Goal: Check status: Check status

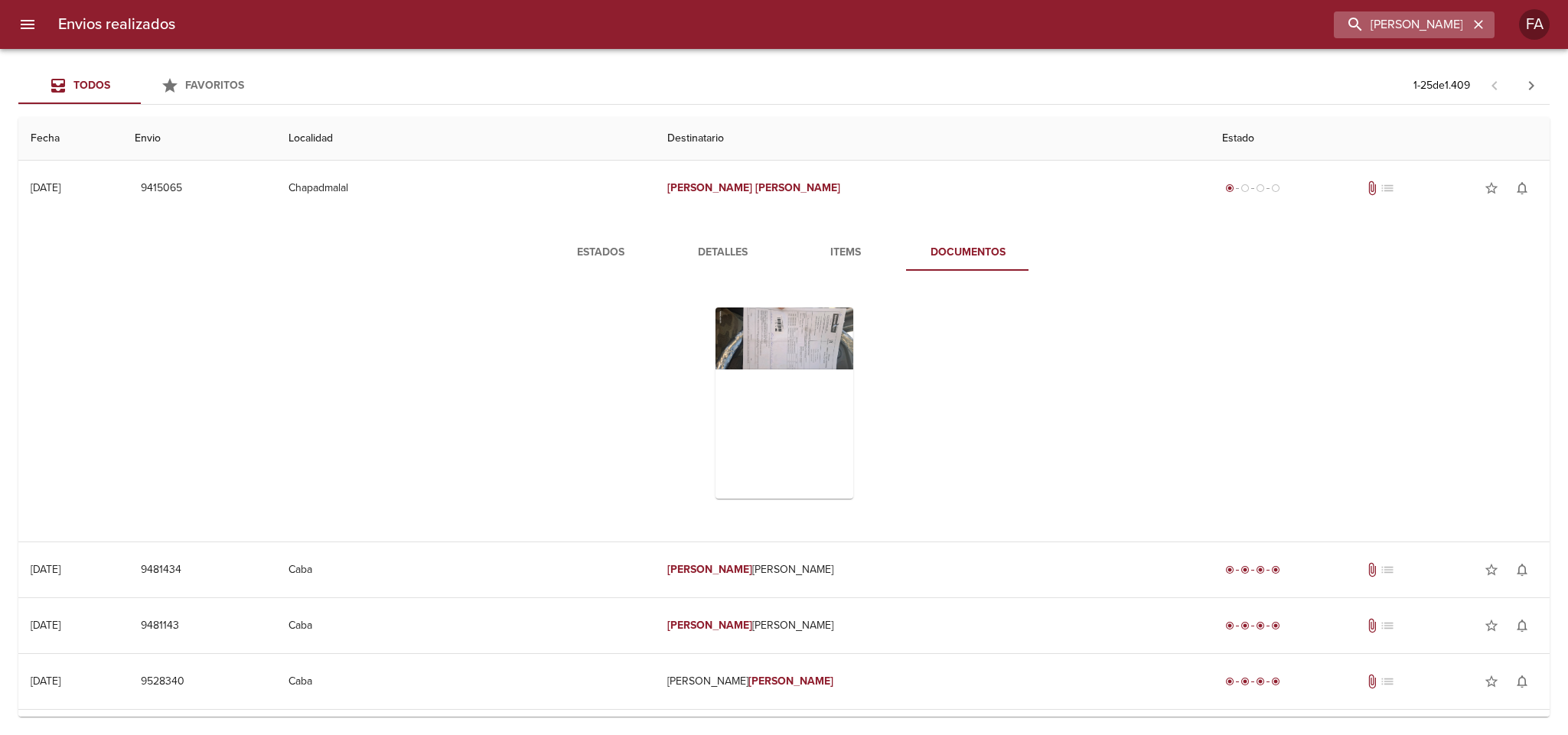
click at [1479, 20] on icon "button" at bounding box center [1479, 24] width 16 height 16
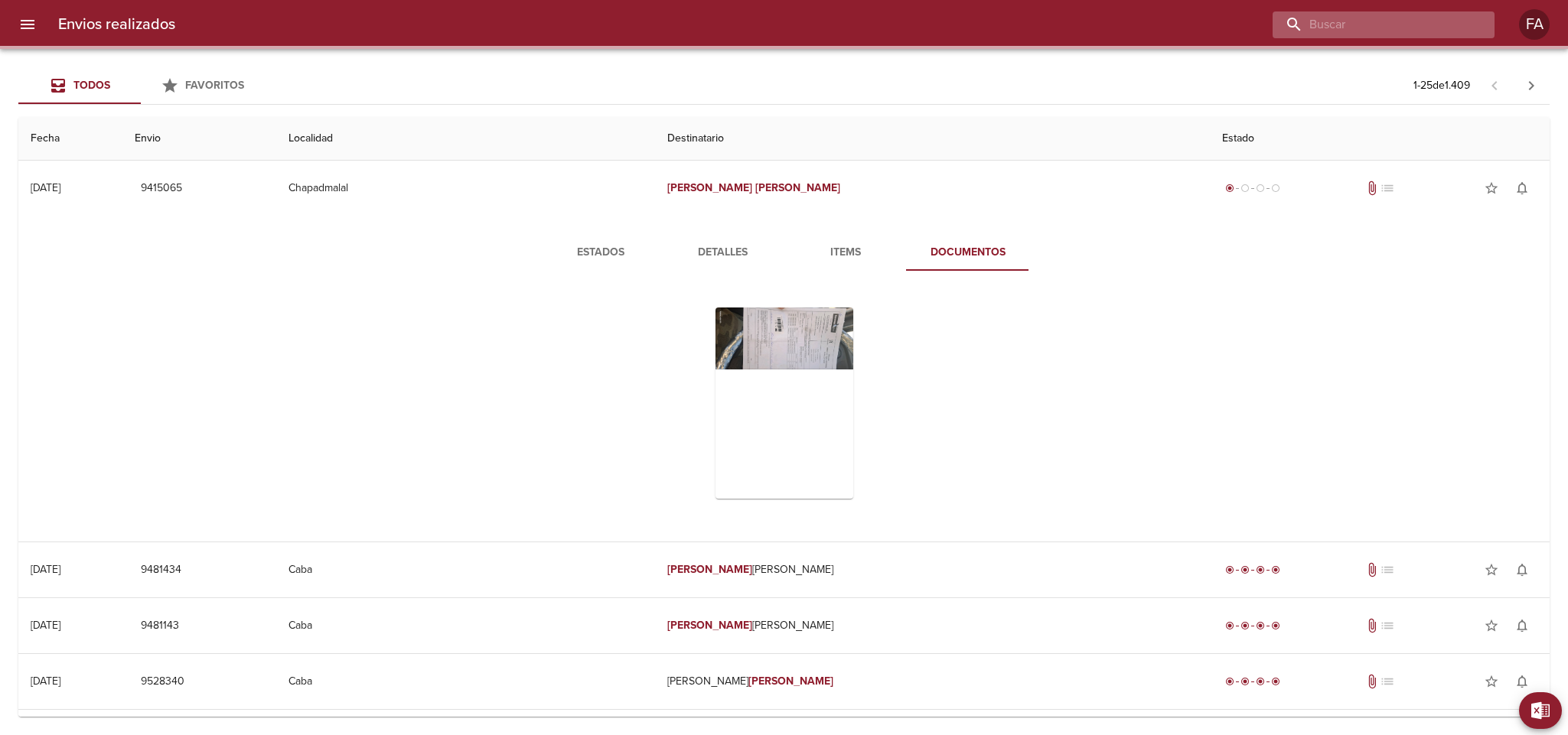
click at [1415, 23] on input "buscar" at bounding box center [1371, 24] width 196 height 26
paste input "[PERSON_NAME]"
type input "[PERSON_NAME]"
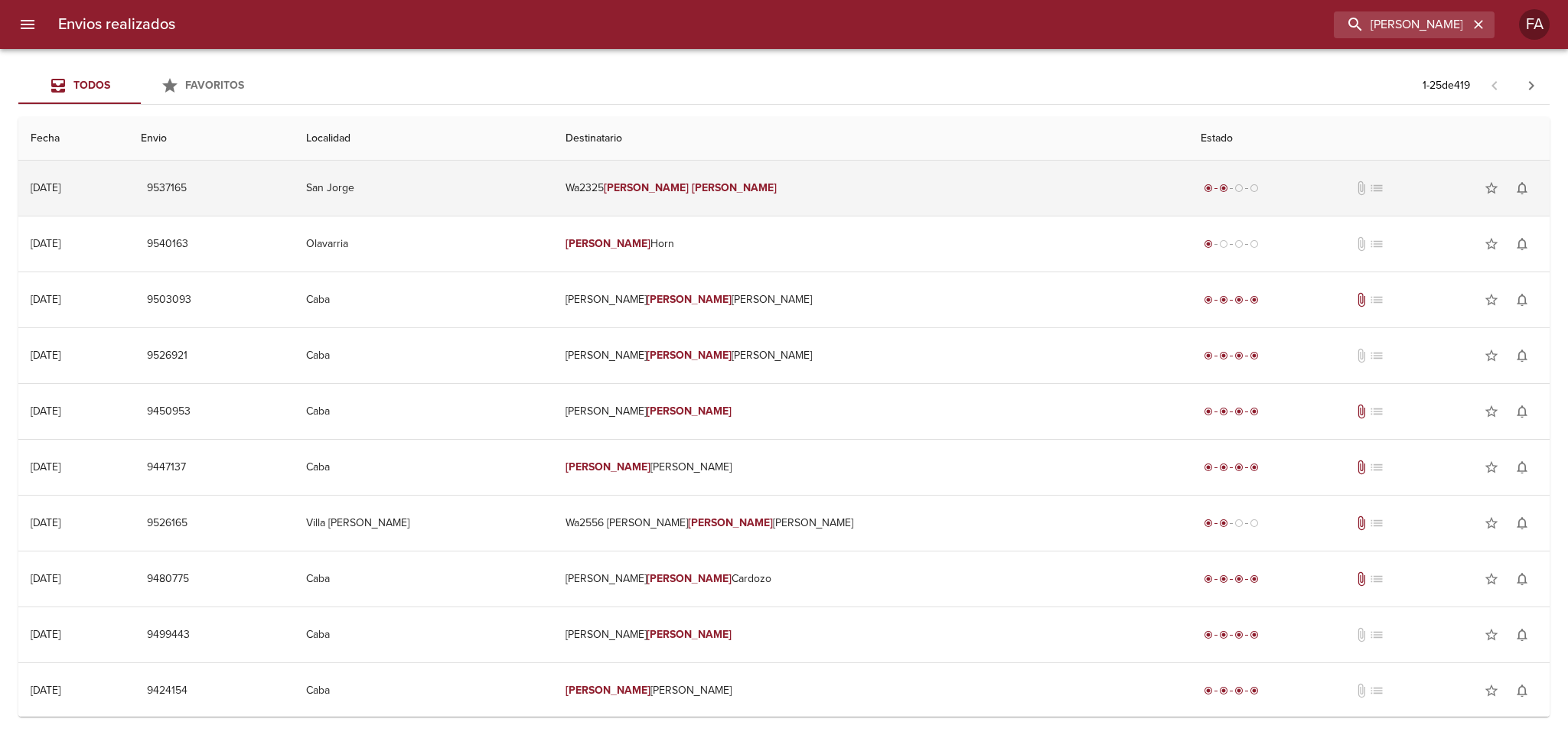
click at [554, 180] on td "San Jorge" at bounding box center [424, 188] width 260 height 55
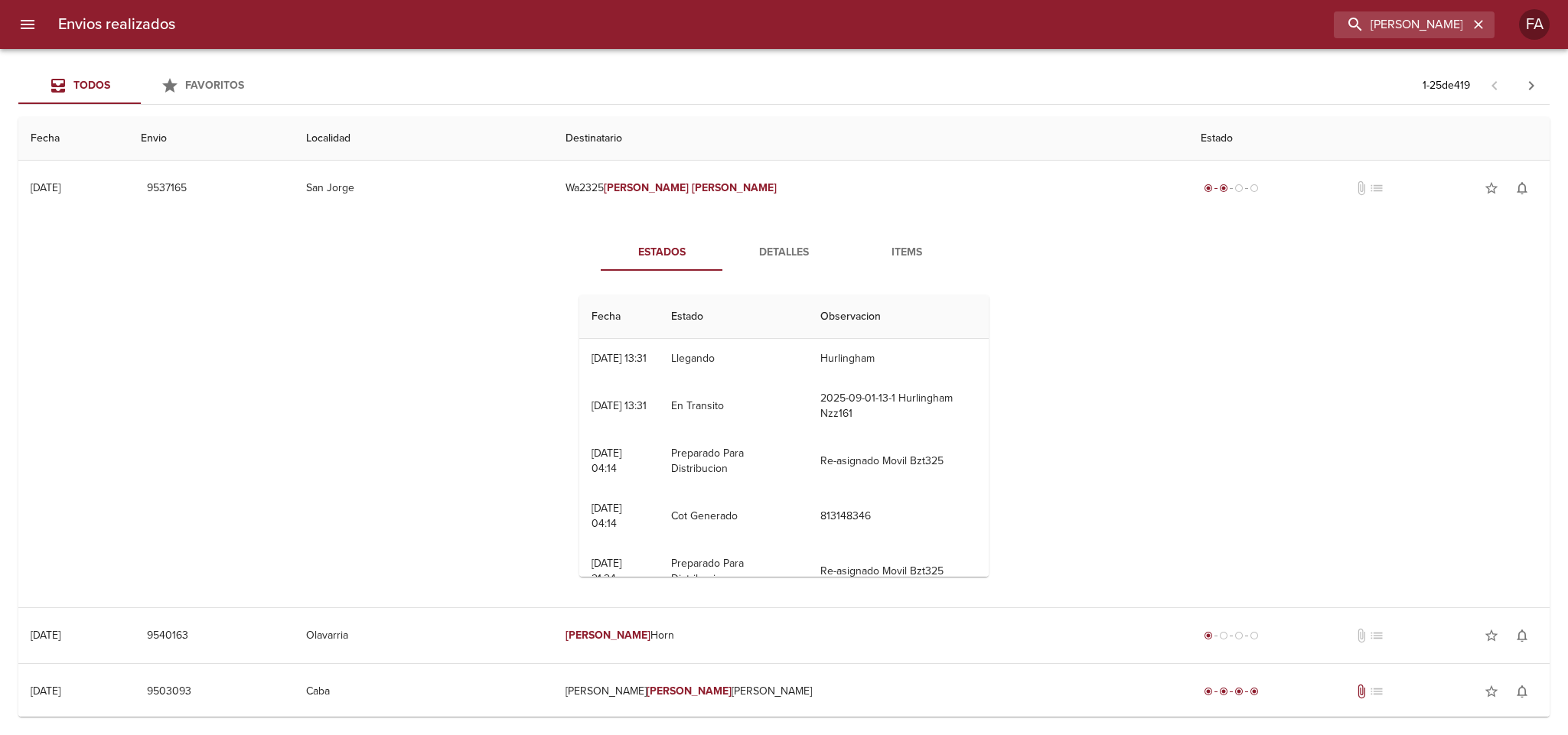
click at [759, 253] on span "Detalles" at bounding box center [784, 253] width 104 height 20
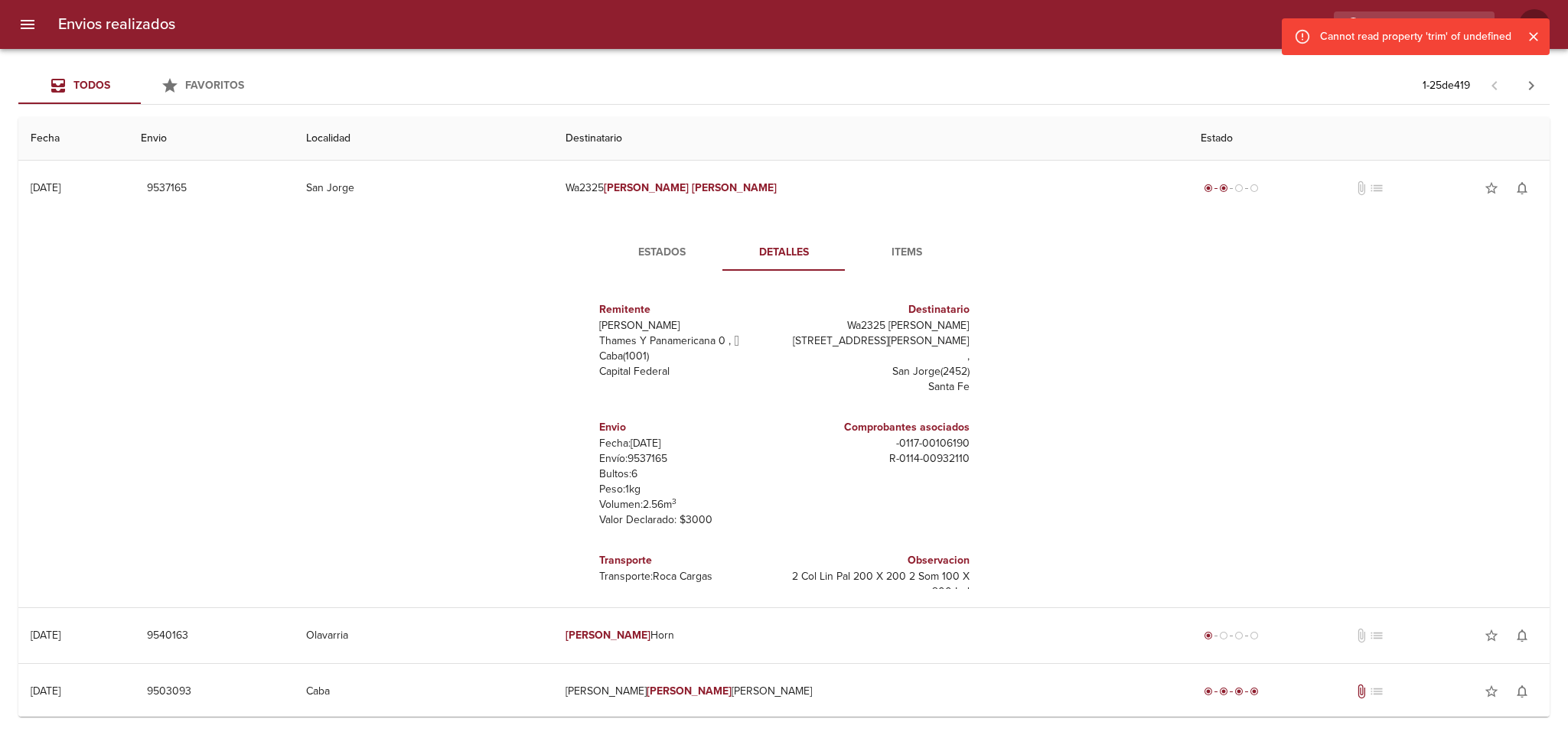
scroll to position [7, 0]
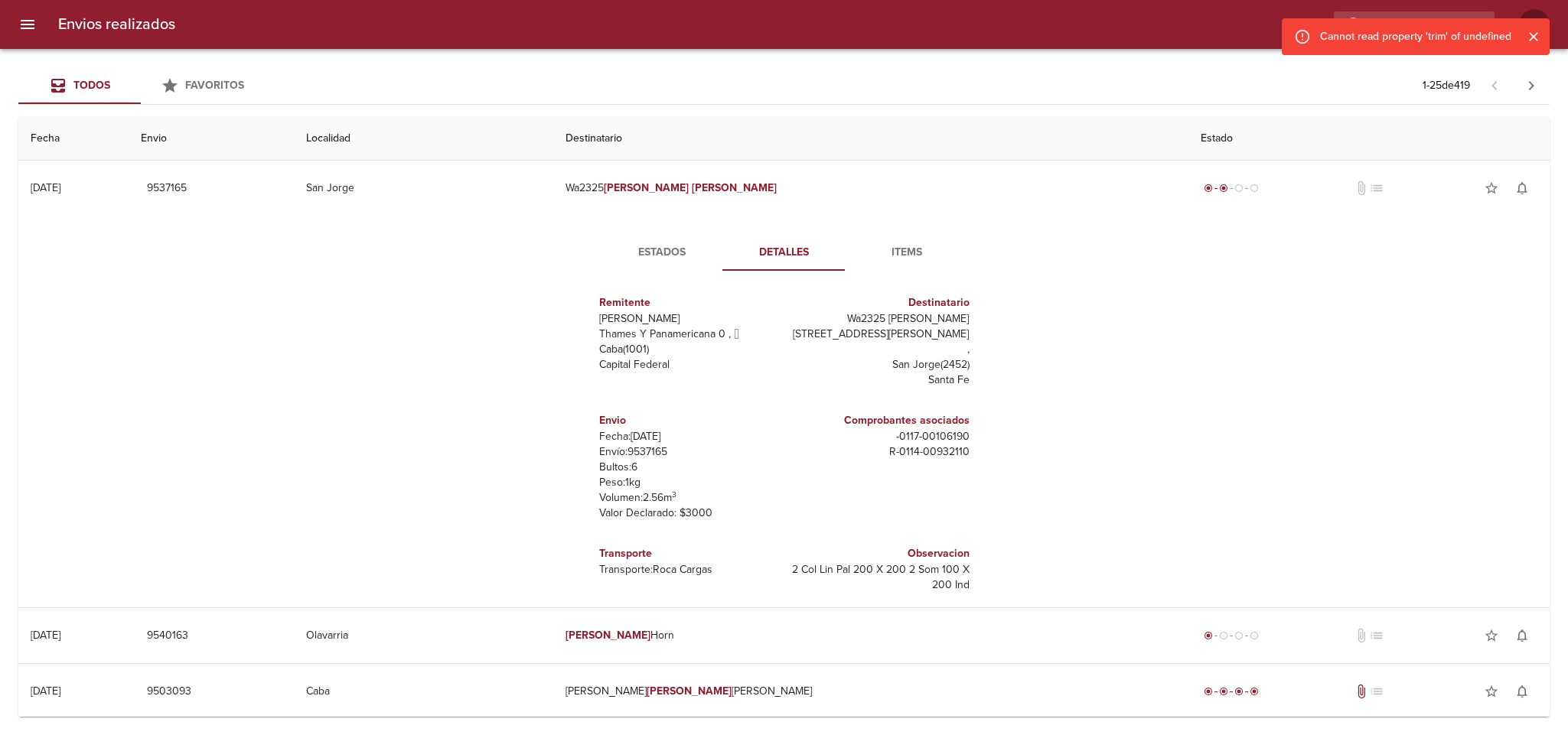
click at [676, 262] on span "Estados" at bounding box center [662, 253] width 104 height 20
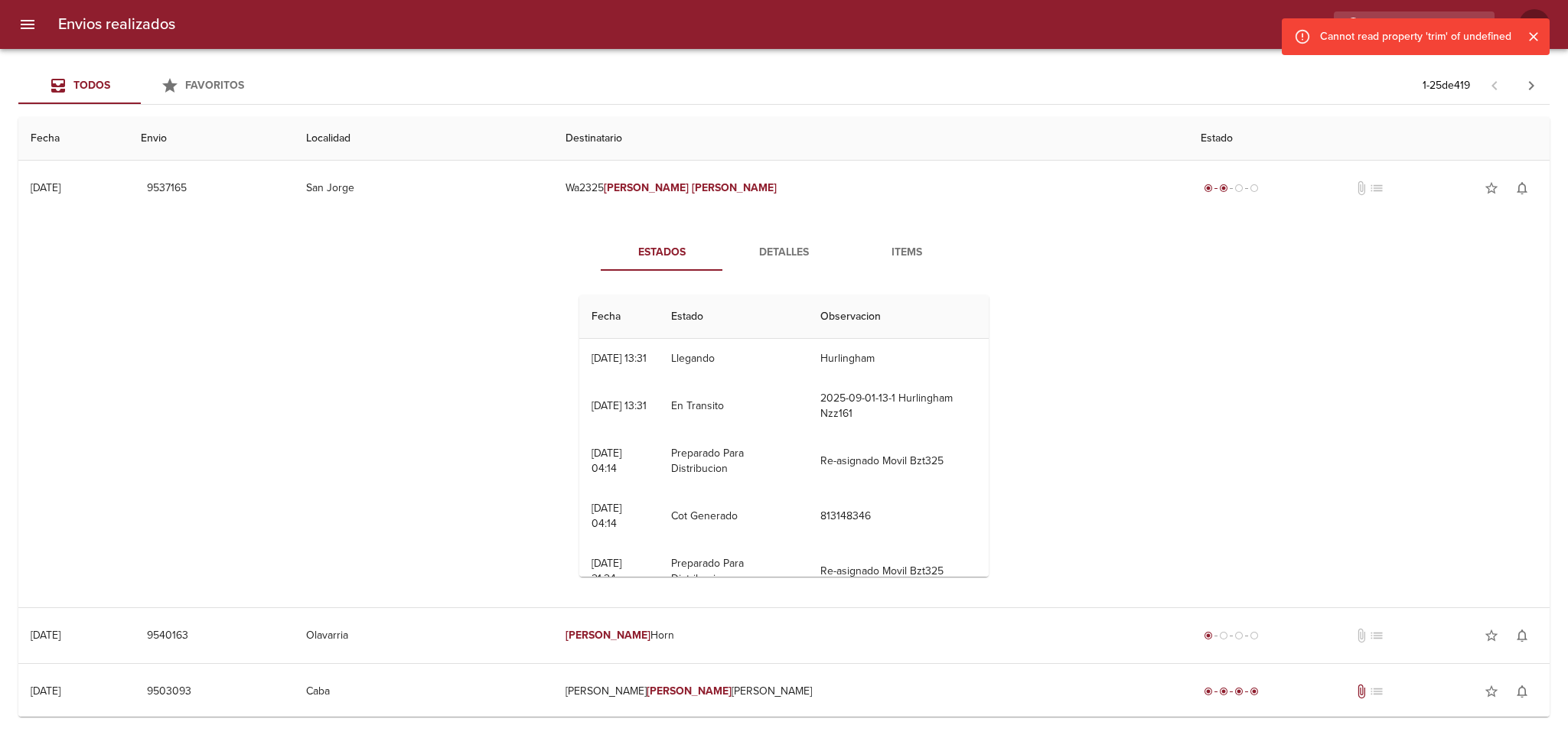
scroll to position [0, 0]
click at [1119, 328] on div "Estados Detalles Items Fecha Estado Observacion 01/09 [DATE] 13:31 Llegando Hur…" at bounding box center [784, 411] width 1507 height 391
click at [771, 260] on span "Detalles" at bounding box center [784, 253] width 104 height 20
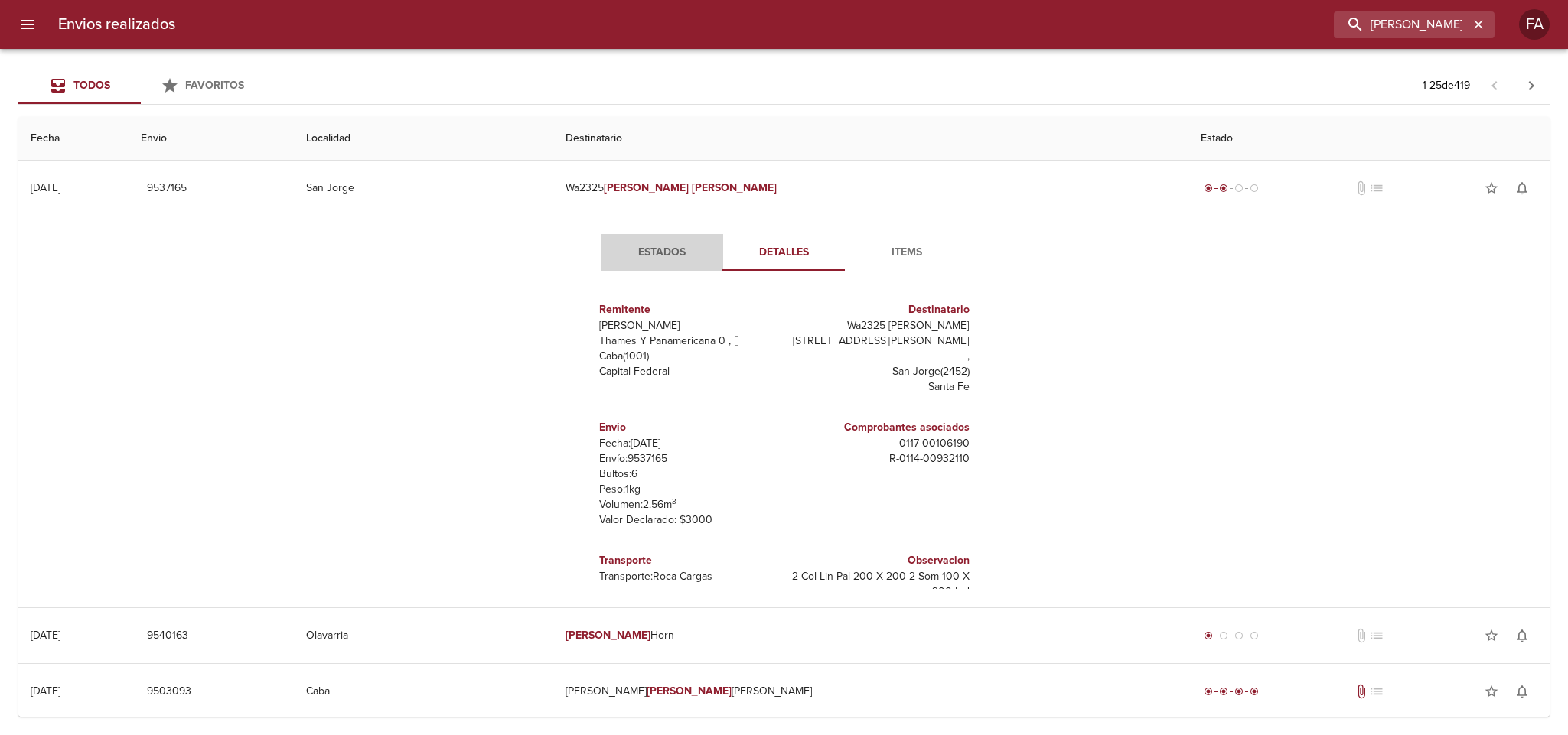
click at [655, 246] on span "Estados" at bounding box center [662, 253] width 104 height 20
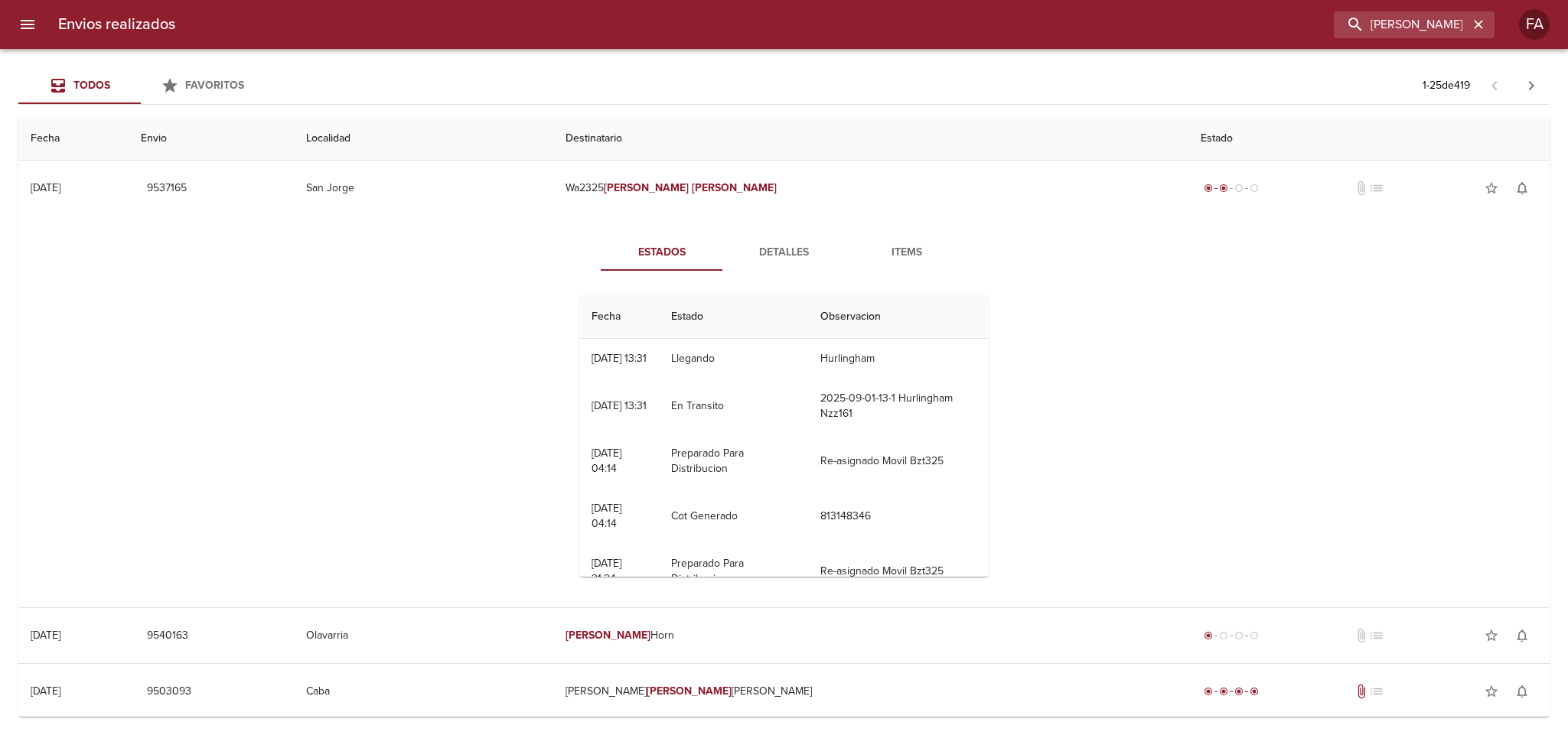
click at [765, 243] on span "Detalles" at bounding box center [784, 253] width 104 height 20
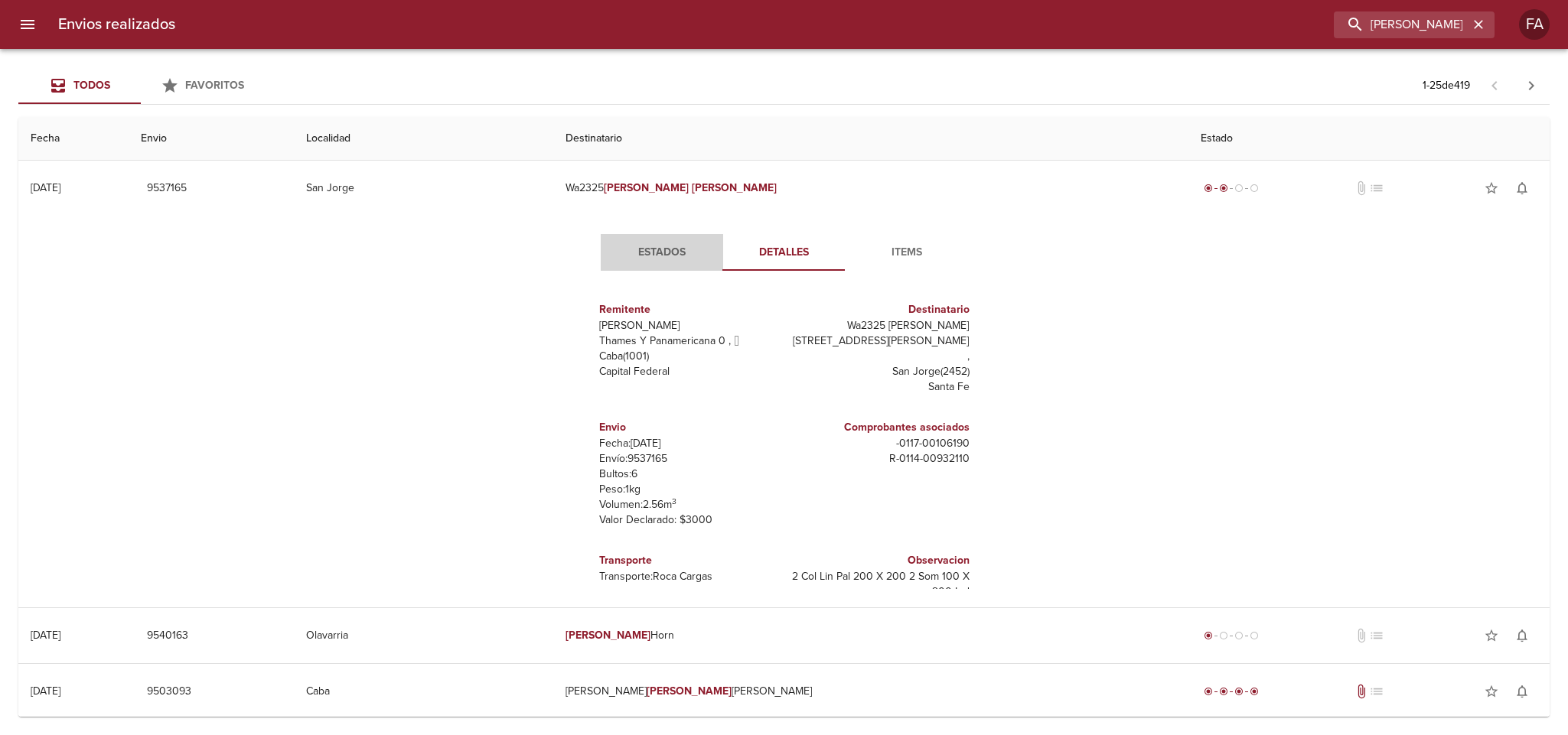
click at [648, 243] on span "Estados" at bounding box center [662, 253] width 104 height 20
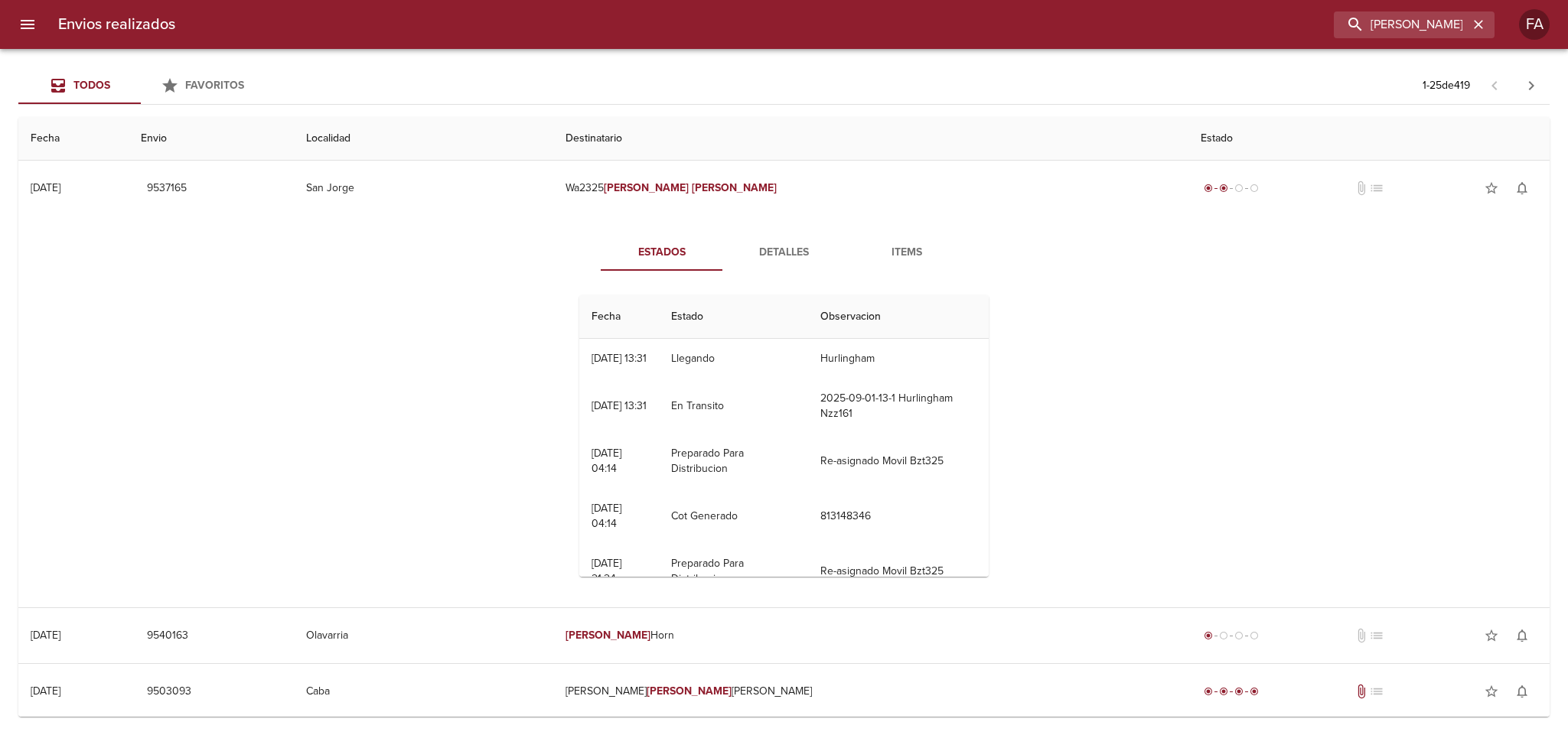
click at [771, 250] on span "Detalles" at bounding box center [784, 253] width 104 height 20
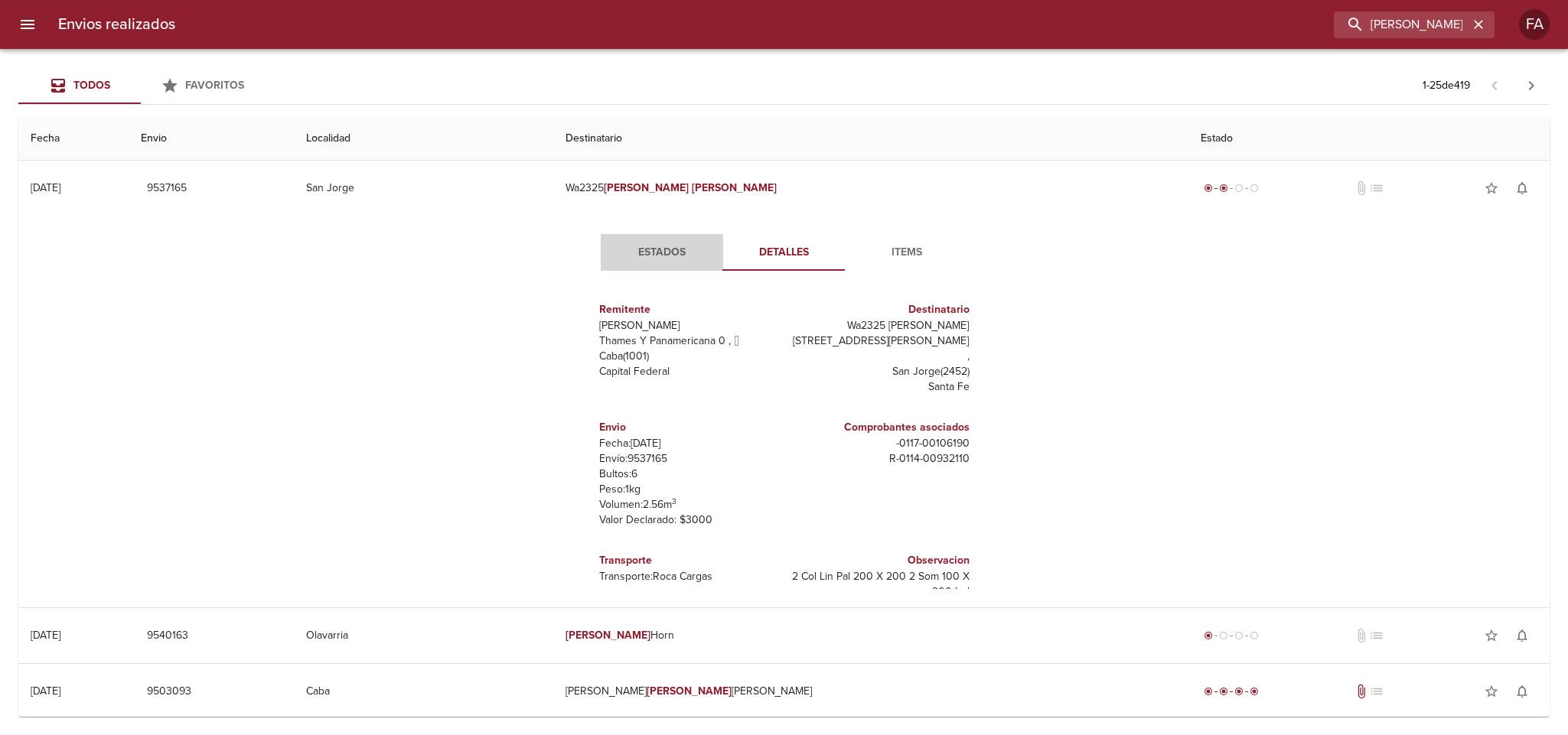
click at [664, 255] on span "Estados" at bounding box center [662, 253] width 104 height 20
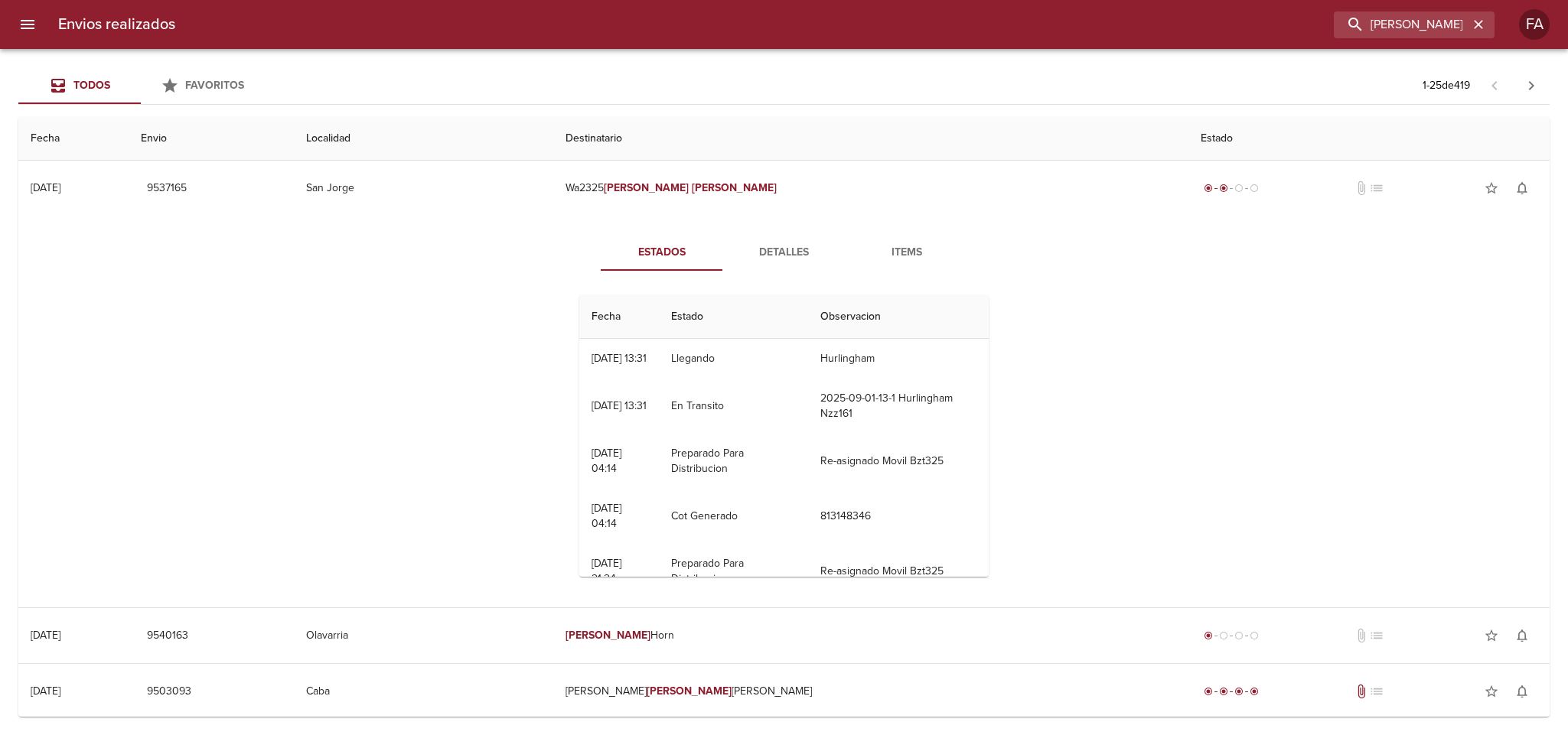
click at [786, 249] on span "Detalles" at bounding box center [784, 253] width 104 height 20
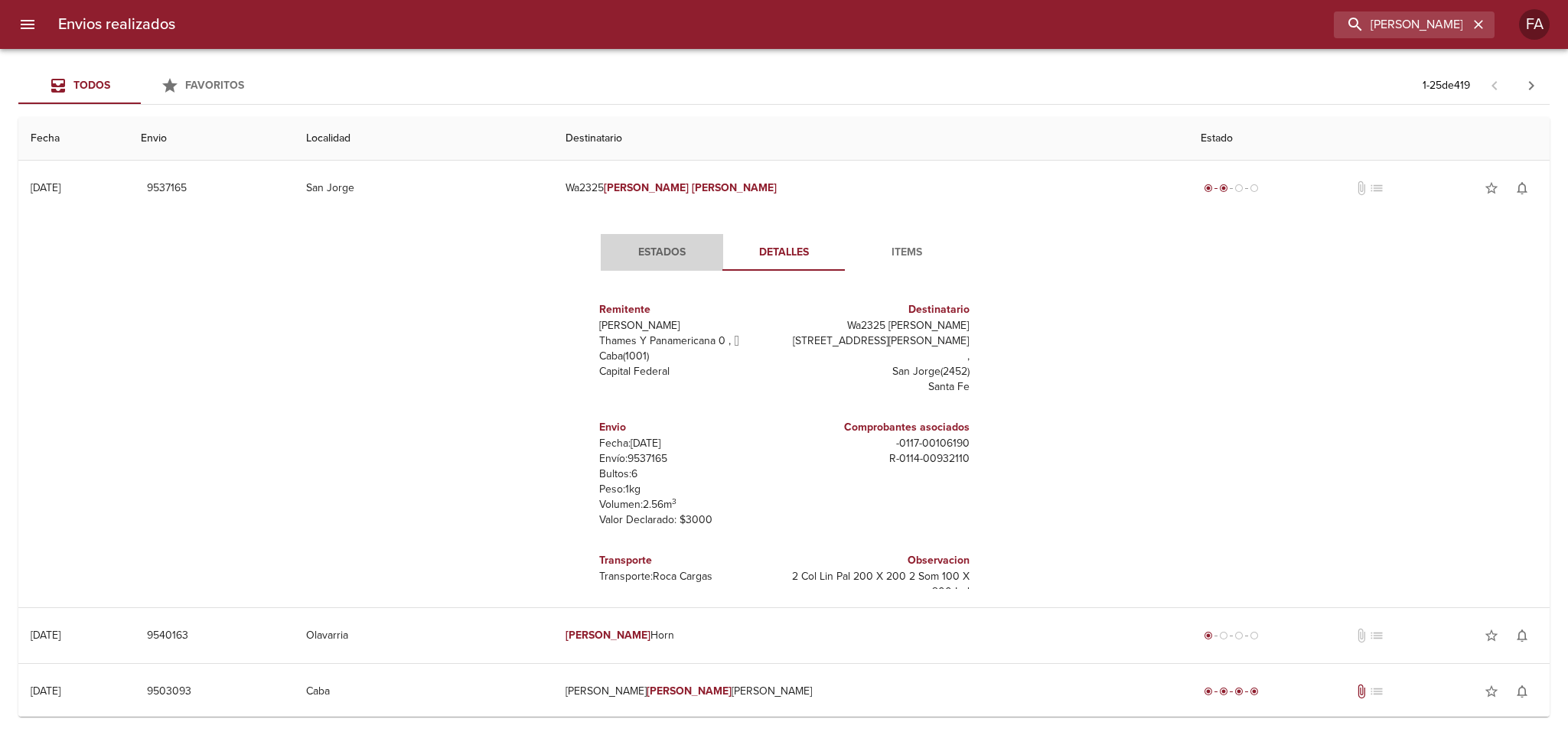
click at [650, 267] on button "Estados" at bounding box center [661, 253] width 122 height 37
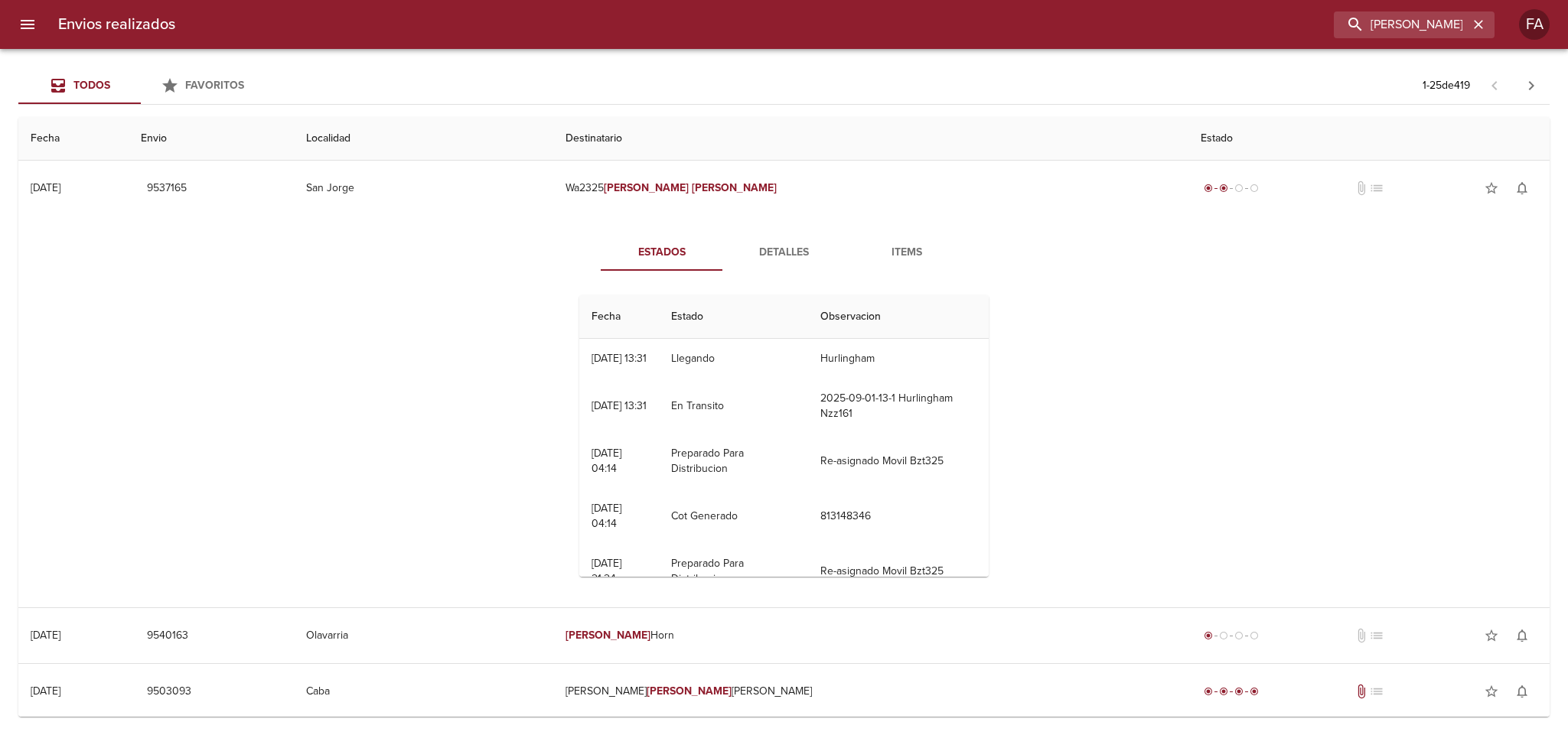
click at [363, 398] on div "Estados Detalles Items Fecha Estado Observacion 01/09 [DATE] 13:31 Llegando Hur…" at bounding box center [784, 411] width 1507 height 391
click at [779, 239] on button "Detalles" at bounding box center [784, 253] width 122 height 37
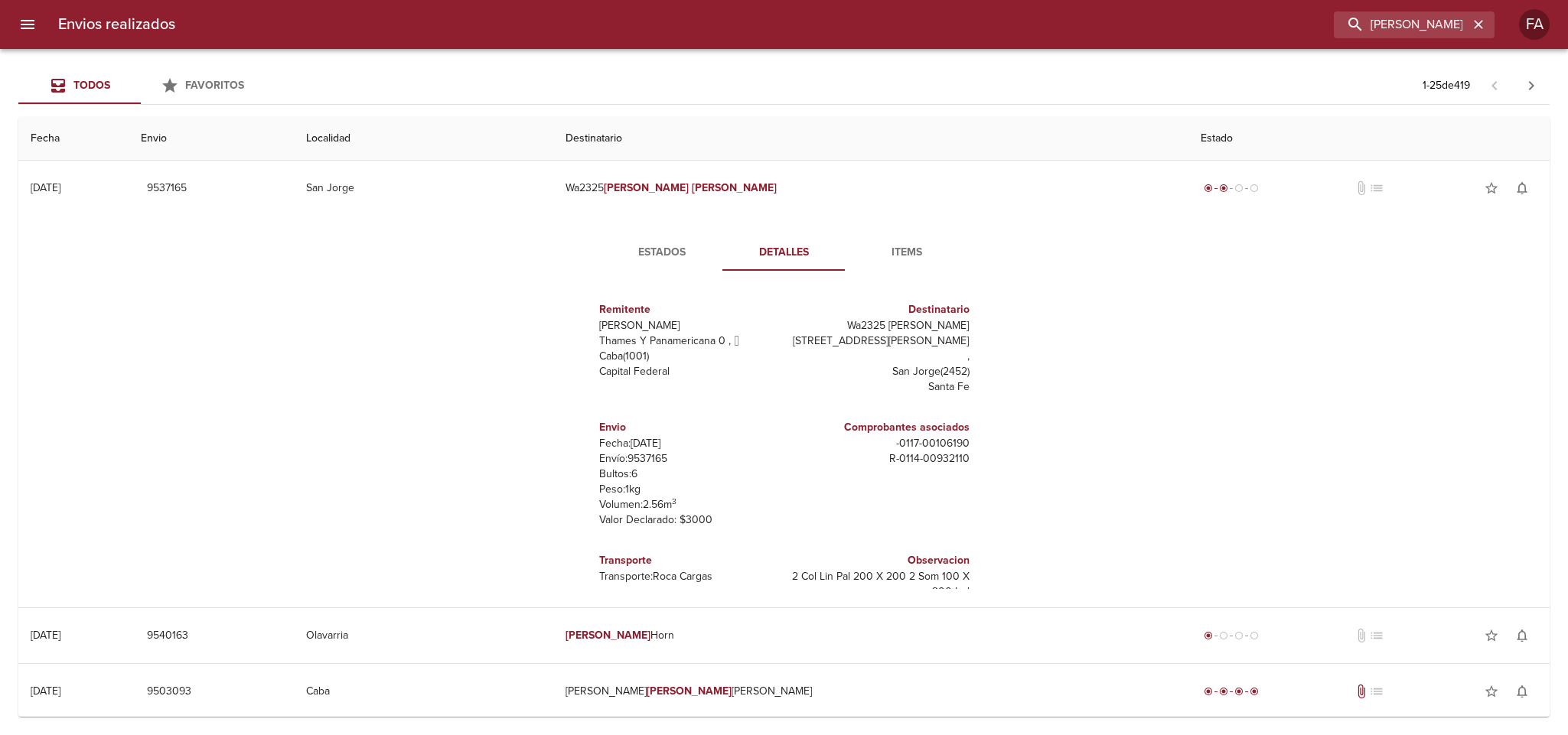
click at [655, 253] on span "Estados" at bounding box center [662, 253] width 104 height 20
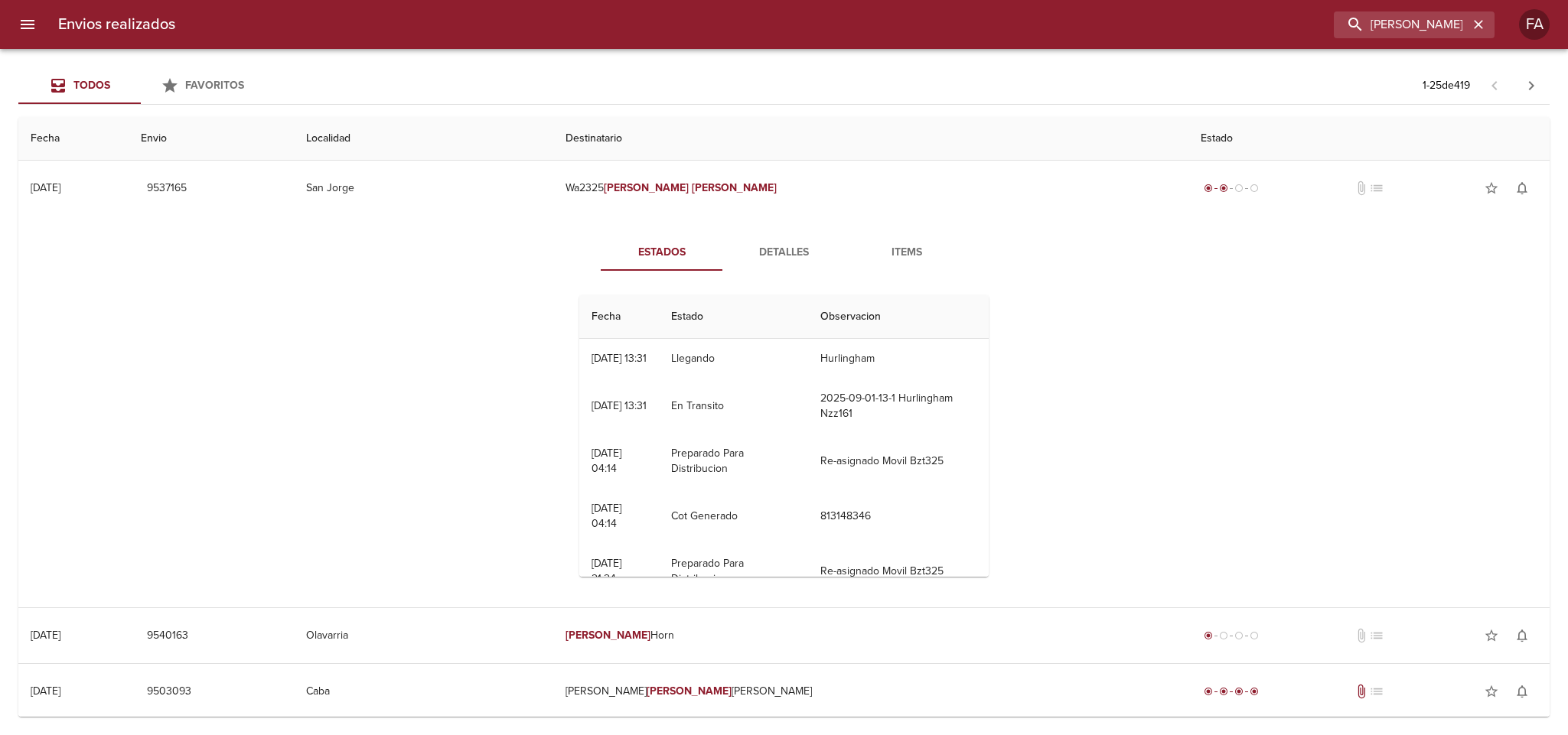
click at [392, 326] on div "Estados Detalles Items Fecha Estado Observacion 01/09 [DATE] 13:31 Llegando Hur…" at bounding box center [784, 411] width 1507 height 391
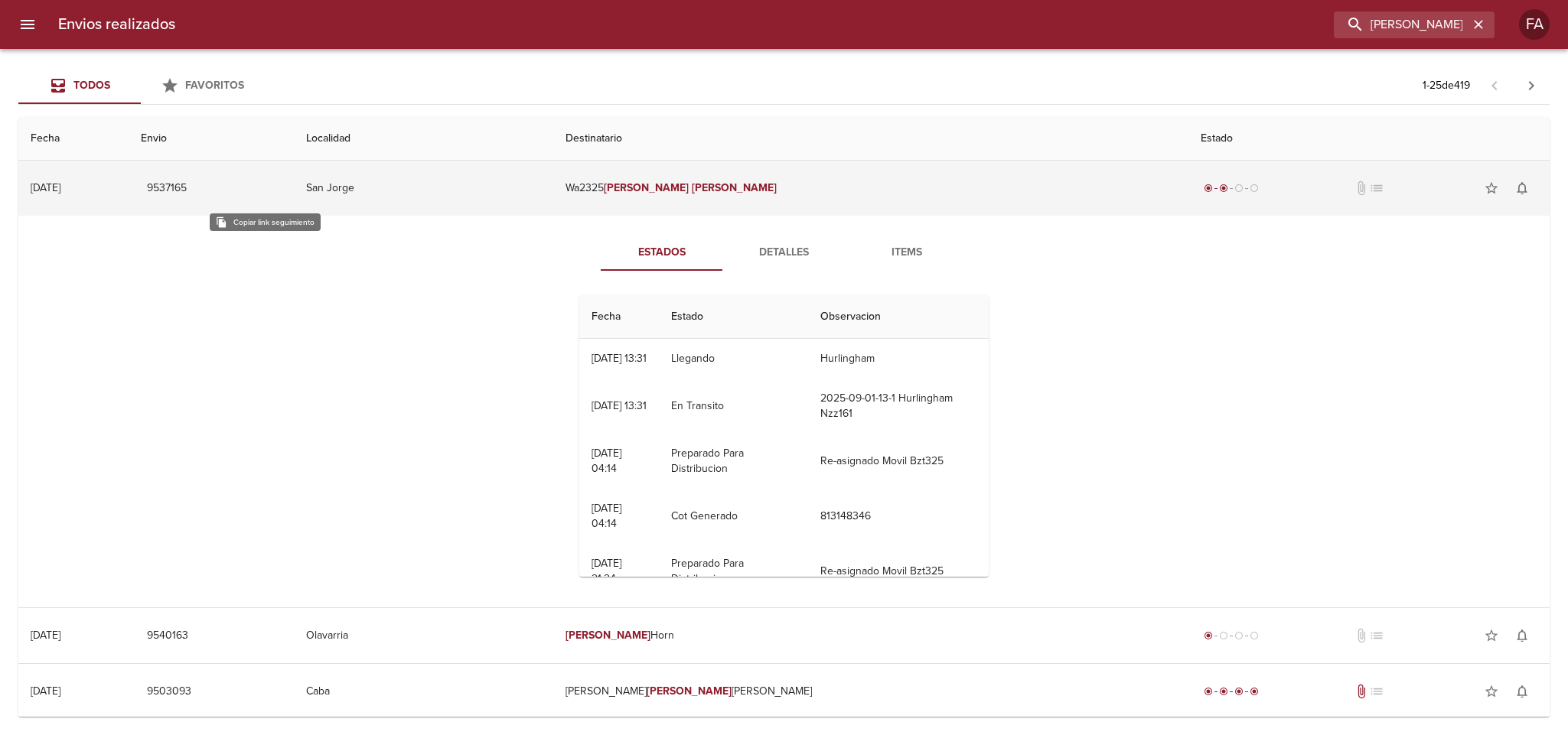
click at [186, 188] on span "9537165" at bounding box center [167, 188] width 40 height 20
